Goal: Complete application form

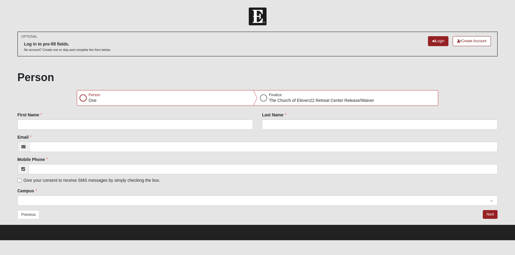
click at [118, 99] on div "Person One" at bounding box center [167, 97] width 180 height 15
click at [94, 98] on p "One" at bounding box center [95, 100] width 12 height 6
click at [87, 99] on div "Person One" at bounding box center [167, 97] width 180 height 15
click at [83, 98] on div at bounding box center [82, 97] width 7 height 7
click at [106, 124] on input "First Name" at bounding box center [134, 124] width 235 height 10
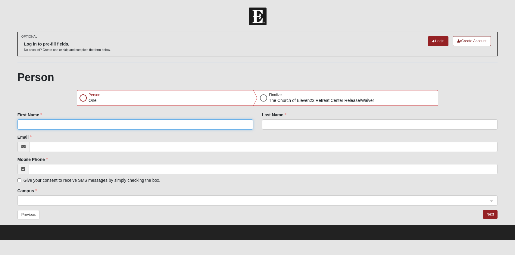
type input "[PERSON_NAME]"
type input "[PERSON_NAME][EMAIL_ADDRESS][PERSON_NAME][DOMAIN_NAME]"
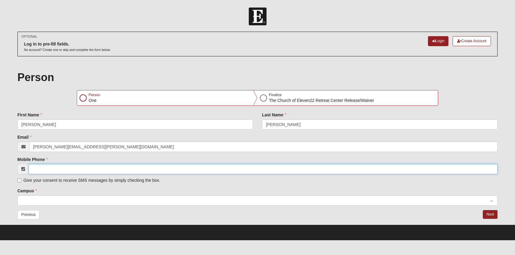
type input "[PHONE_NUMBER]"
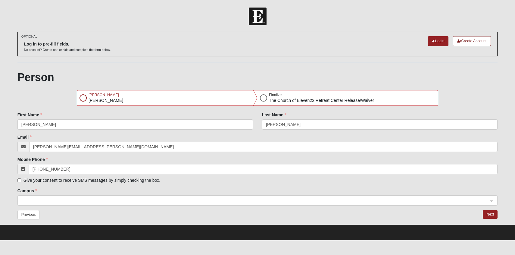
click at [69, 197] on input "search" at bounding box center [255, 199] width 469 height 9
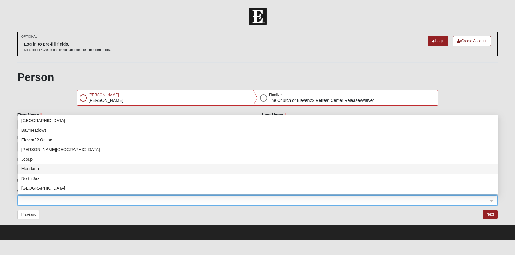
scroll to position [77, 0]
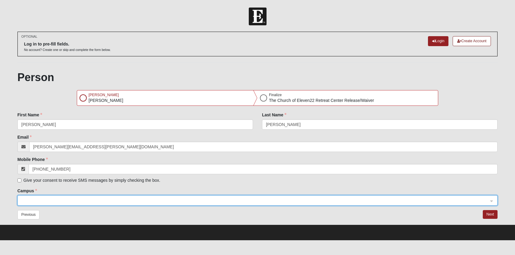
click at [115, 197] on span at bounding box center [254, 200] width 467 height 7
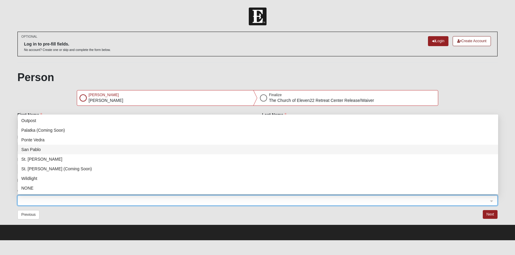
click at [8, 150] on form "Log In [DATE] Adult [GEOGRAPHIC_DATA] Waiver Error OPTIONAL Log in to pre-fill …" at bounding box center [257, 124] width 515 height 232
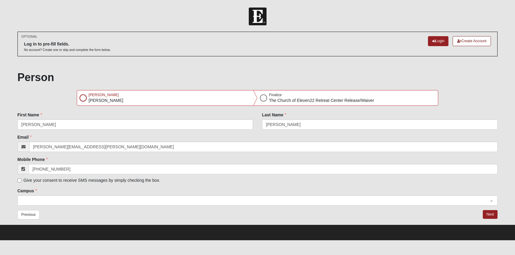
click at [263, 99] on div at bounding box center [263, 97] width 7 height 7
click at [185, 98] on div "[PERSON_NAME]" at bounding box center [167, 97] width 180 height 15
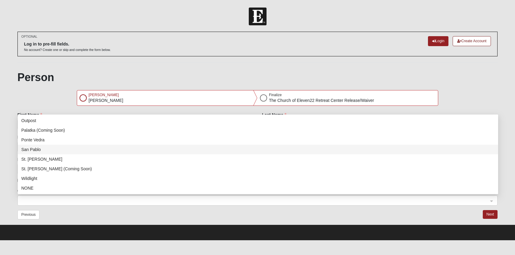
click at [130, 199] on span at bounding box center [254, 200] width 467 height 7
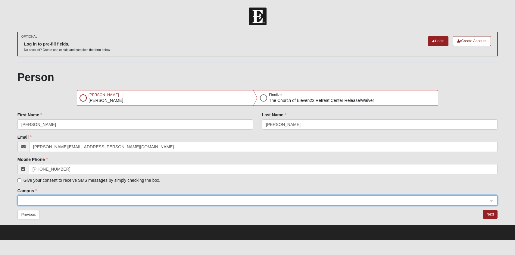
click at [259, 202] on span at bounding box center [254, 200] width 467 height 7
click at [152, 73] on h1 "Person" at bounding box center [257, 77] width 480 height 13
